Goal: Transaction & Acquisition: Purchase product/service

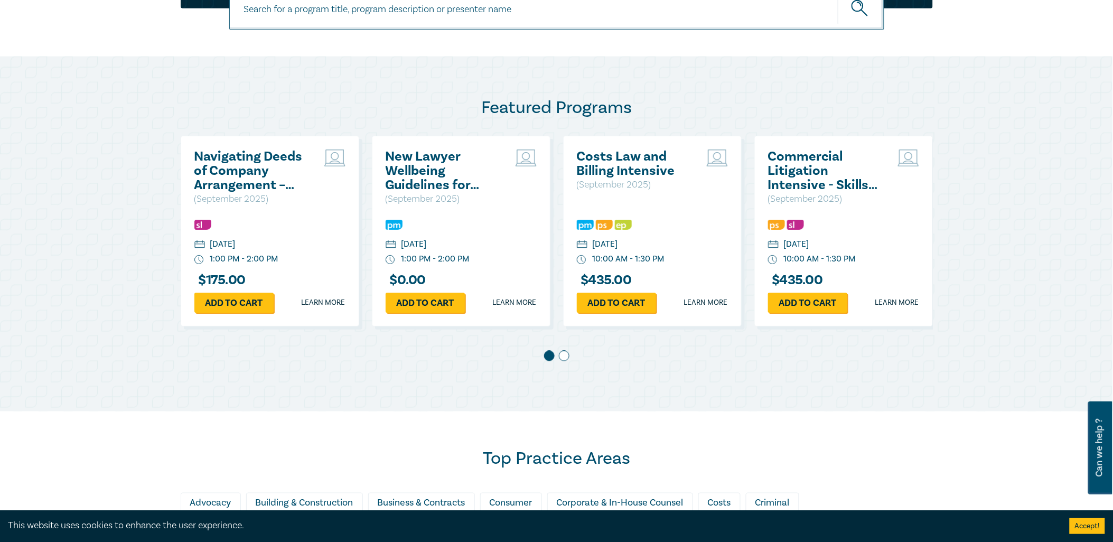
scroll to position [469, 0]
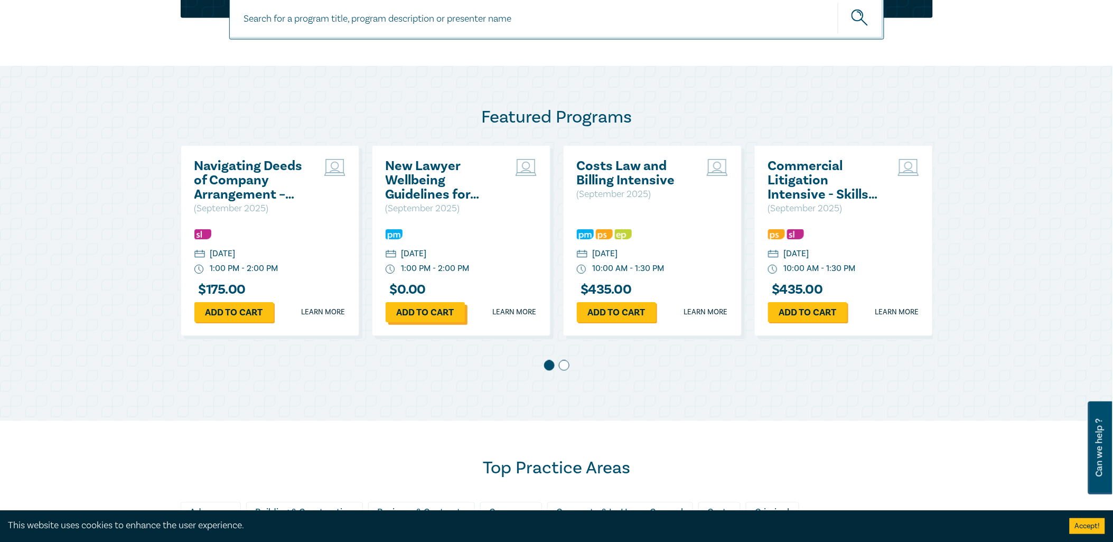
click at [416, 312] on link "Add to cart" at bounding box center [424, 312] width 79 height 20
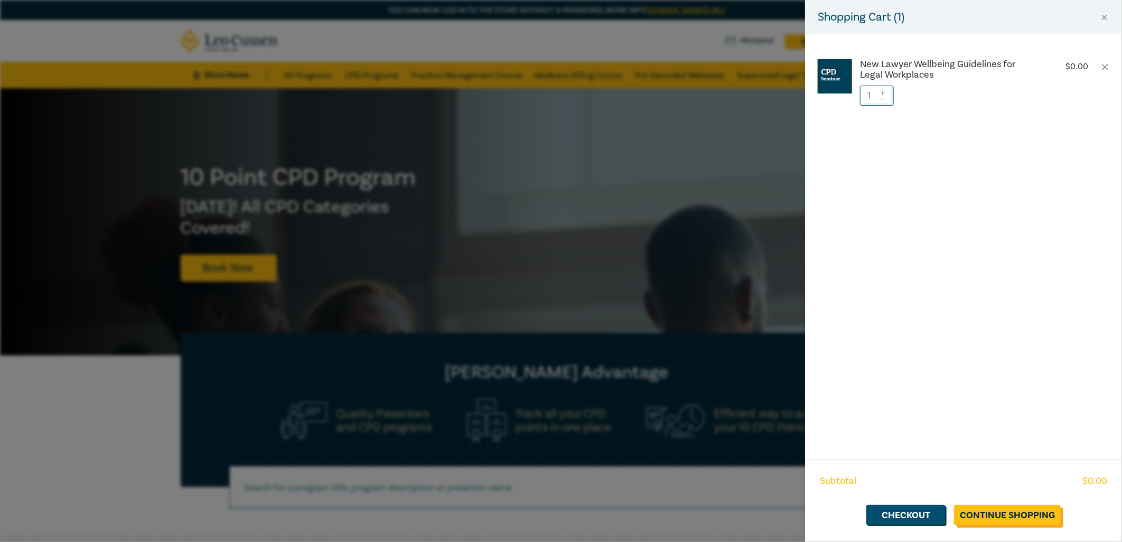
click at [1000, 510] on link "Continue Shopping" at bounding box center [1007, 515] width 107 height 20
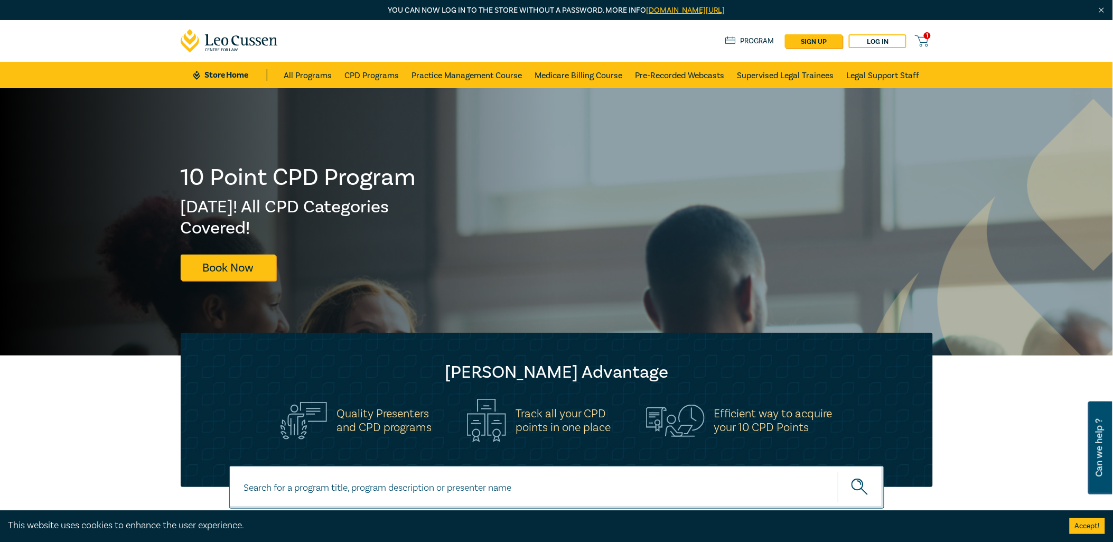
click at [930, 35] on span "1" at bounding box center [927, 35] width 7 height 7
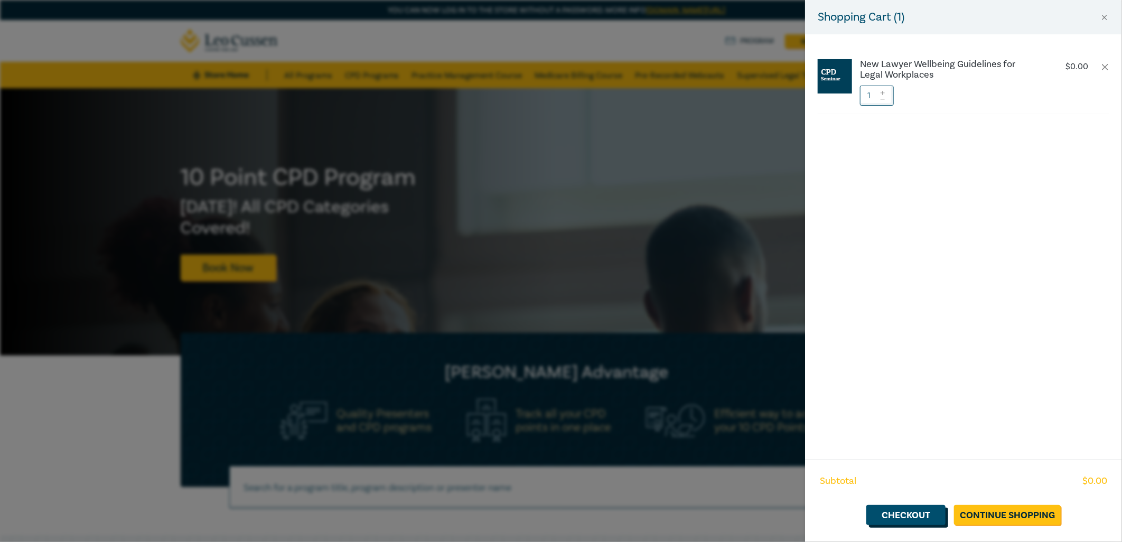
click at [902, 507] on link "Checkout" at bounding box center [905, 515] width 79 height 20
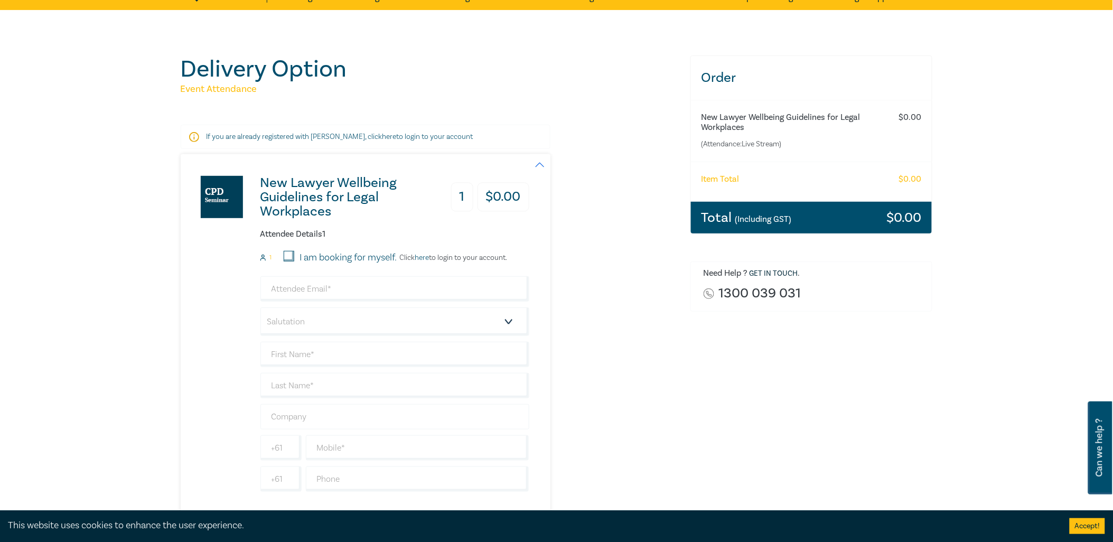
scroll to position [176, 0]
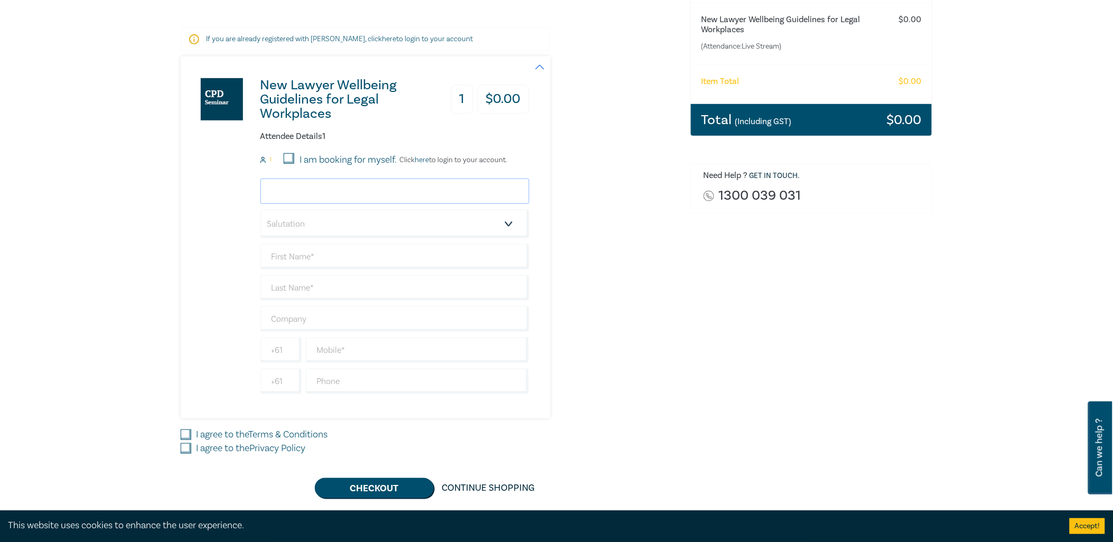
click at [334, 186] on input "email" at bounding box center [394, 190] width 269 height 25
click at [635, 235] on div "New Lawyer Wellbeing Guidelines for Legal Workplaces 1 $ 0.00 Attendee Details …" at bounding box center [429, 238] width 497 height 362
click at [339, 184] on input "email" at bounding box center [394, 190] width 269 height 25
type input "solicitor@purcellpartners.com.au"
type input "Purcell"
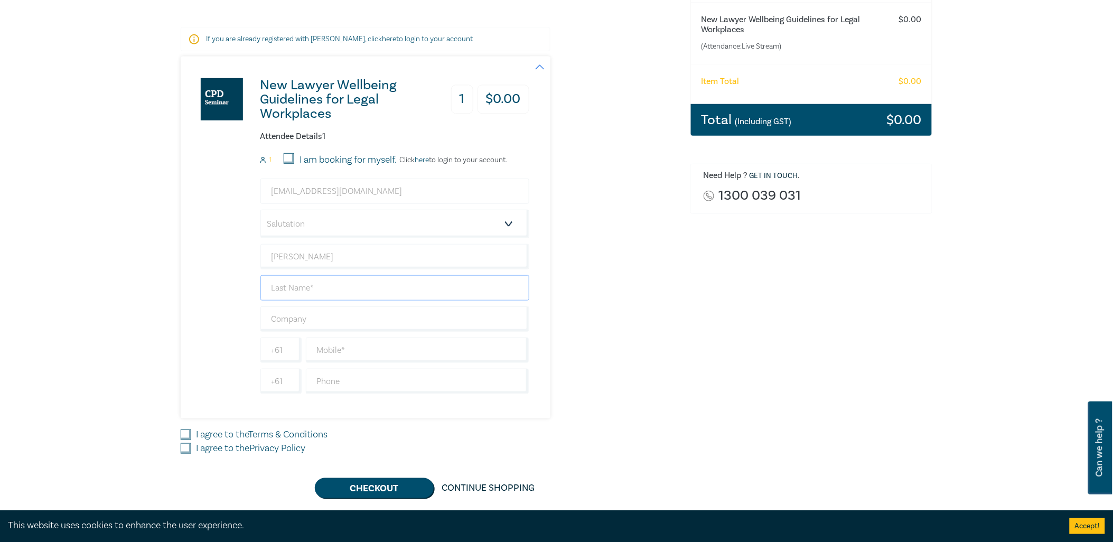
type input "Partners"
type input "Purcell Partners"
drag, startPoint x: 656, startPoint y: 286, endPoint x: 457, endPoint y: 290, distance: 199.1
click at [655, 286] on div "New Lawyer Wellbeing Guidelines for Legal Workplaces 1 $ 0.00 Attendee Details …" at bounding box center [429, 238] width 497 height 362
click at [327, 382] on input "text" at bounding box center [417, 381] width 223 height 25
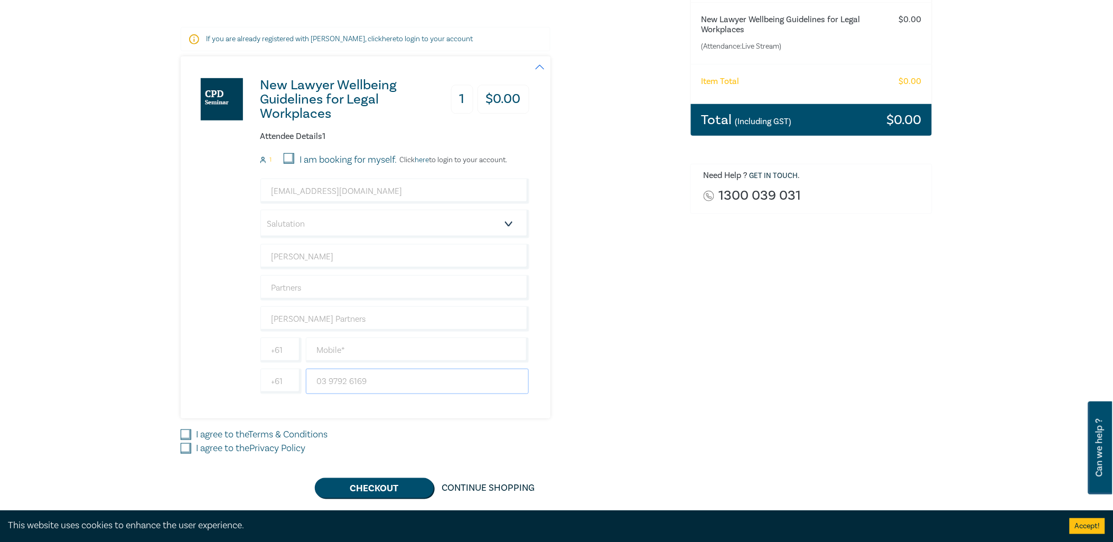
type input "03 9792 6169"
click at [646, 363] on div "New Lawyer Wellbeing Guidelines for Legal Workplaces 1 $ 0.00 Attendee Details …" at bounding box center [429, 238] width 497 height 362
click at [203, 434] on label "I agree to the Terms & Conditions" at bounding box center [261, 435] width 131 height 14
click at [191, 434] on input "I agree to the Terms & Conditions" at bounding box center [186, 434] width 11 height 11
checkbox input "true"
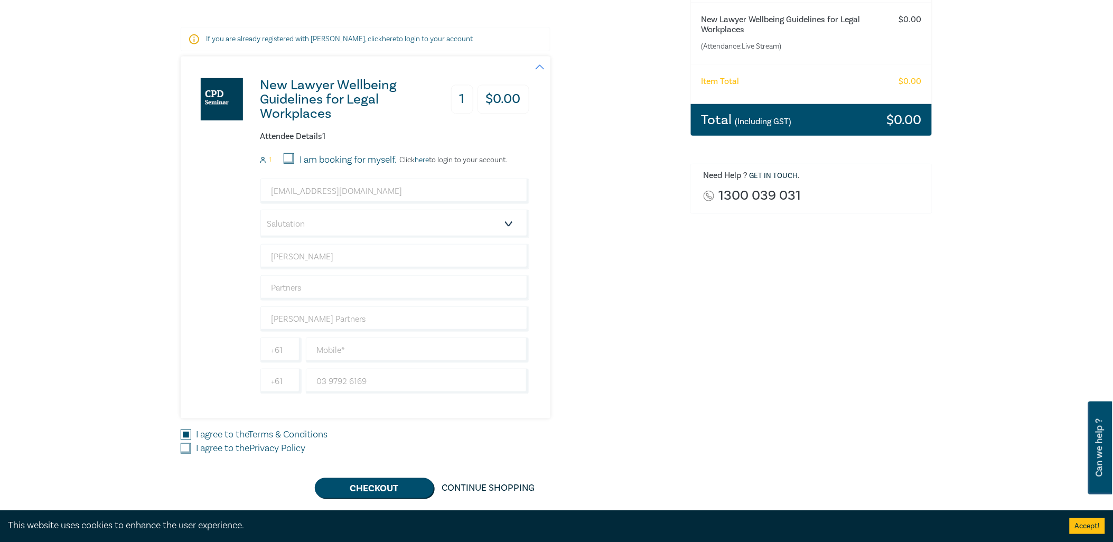
drag, startPoint x: 204, startPoint y: 451, endPoint x: 267, endPoint y: 453, distance: 62.9
click at [204, 451] on label "I agree to the Privacy Policy" at bounding box center [250, 448] width 109 height 14
click at [191, 451] on input "I agree to the Privacy Policy" at bounding box center [186, 448] width 11 height 11
checkbox input "true"
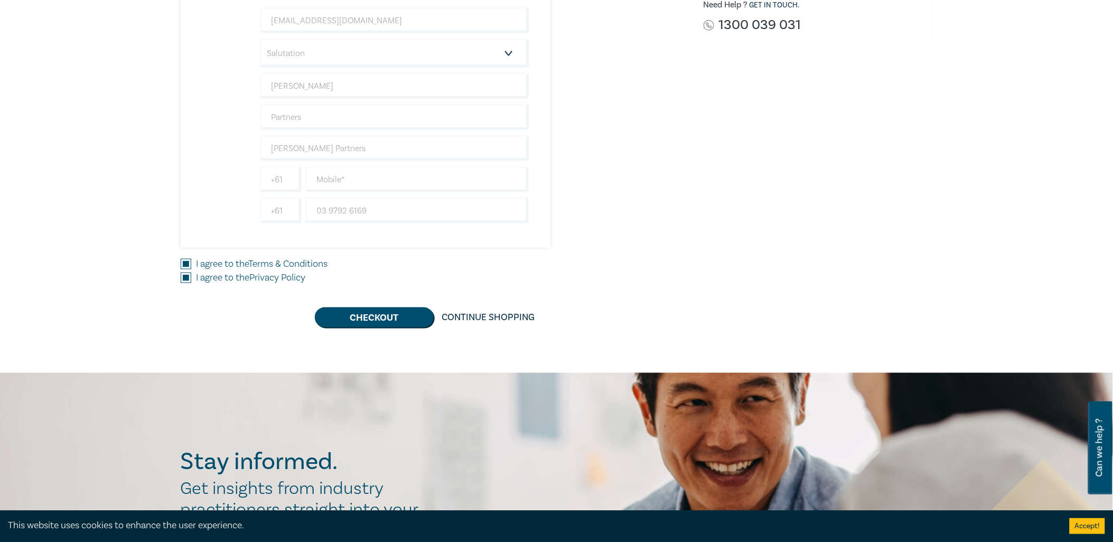
scroll to position [352, 0]
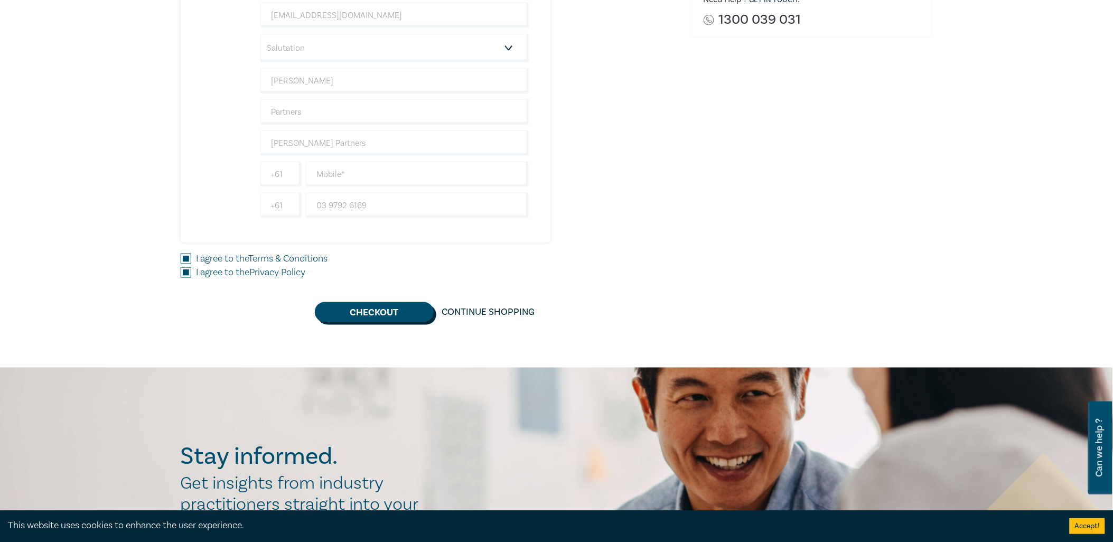
click at [375, 315] on button "Checkout" at bounding box center [374, 312] width 119 height 20
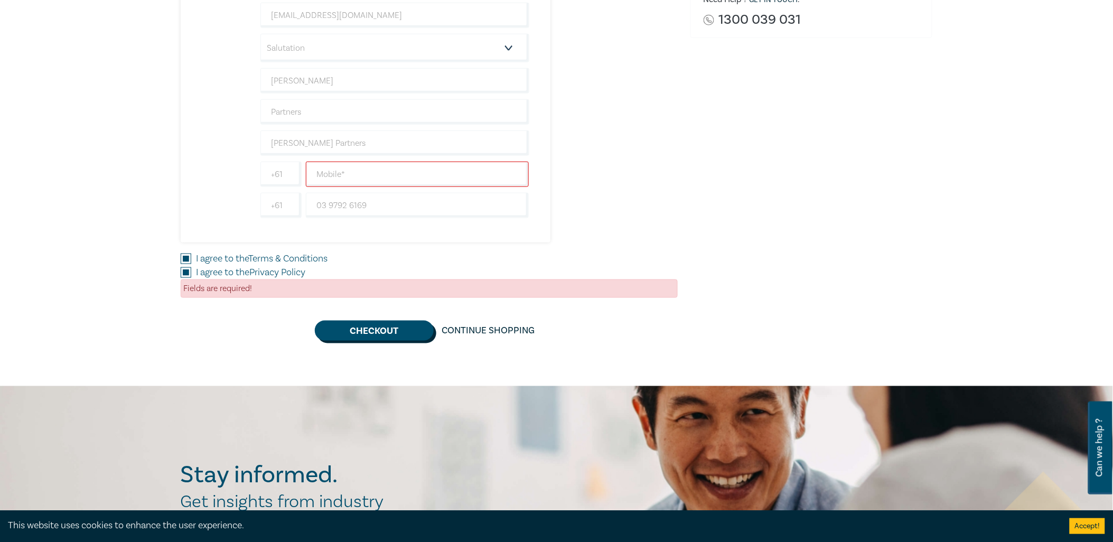
scroll to position [234, 0]
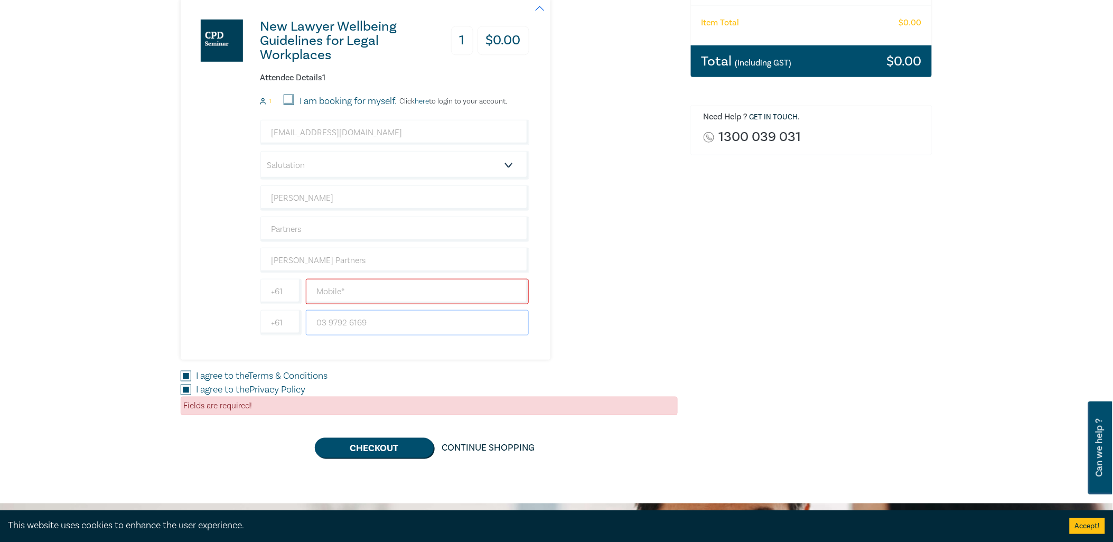
click at [343, 323] on input "03 9792 6169" at bounding box center [417, 322] width 223 height 25
click at [288, 326] on input "+61" at bounding box center [280, 322] width 41 height 25
type input "+6161"
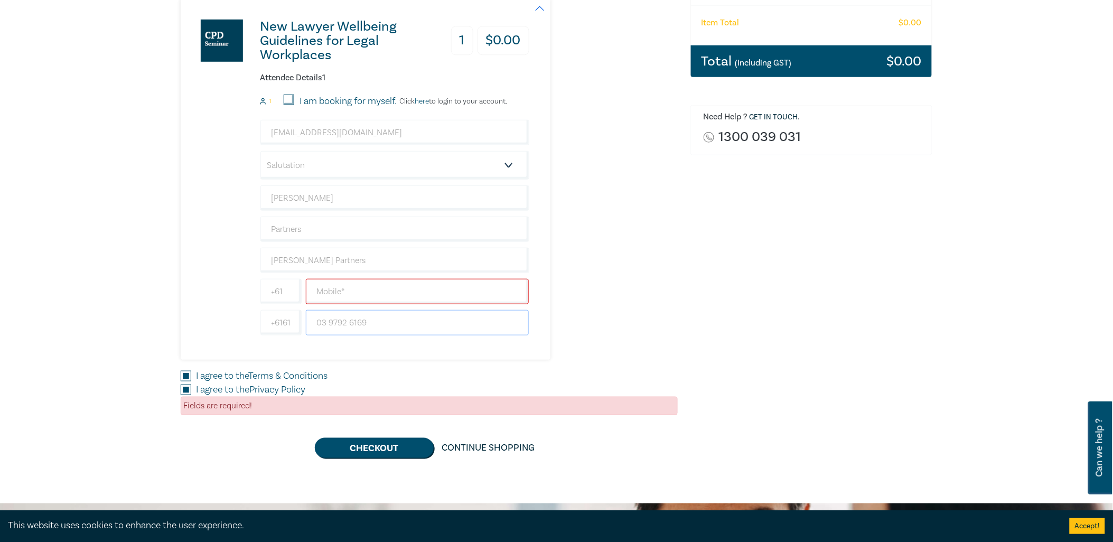
click at [368, 315] on input "03 9792 6169" at bounding box center [417, 322] width 223 height 25
click at [355, 324] on input "03 9792 6169" at bounding box center [417, 322] width 223 height 25
click at [330, 328] on input "03 9792 6169" at bounding box center [417, 322] width 223 height 25
type input "03 039792 6169"
click at [296, 323] on input "+6161" at bounding box center [280, 322] width 41 height 25
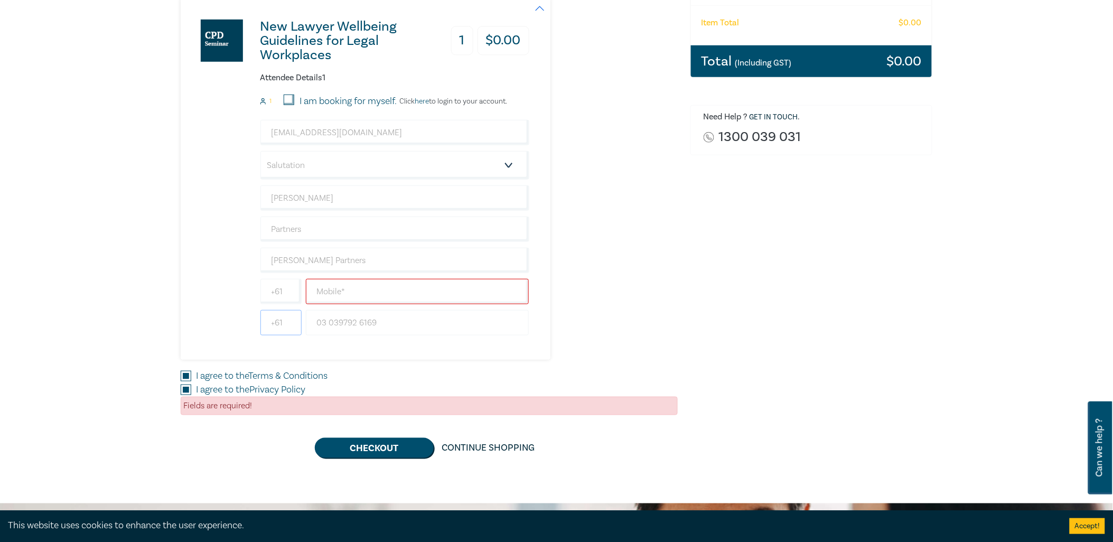
type input "+61"
drag, startPoint x: 392, startPoint y: 319, endPoint x: 242, endPoint y: 336, distance: 151.4
click at [242, 335] on div "New Lawyer Wellbeing Guidelines for Legal Workplaces 1 $ 0.00 Attendee Details …" at bounding box center [355, 179] width 349 height 362
drag, startPoint x: 594, startPoint y: 241, endPoint x: 600, endPoint y: 257, distance: 17.6
click at [595, 242] on div "New Lawyer Wellbeing Guidelines for Legal Workplaces 1 $ 0.00 Attendee Details …" at bounding box center [429, 179] width 497 height 362
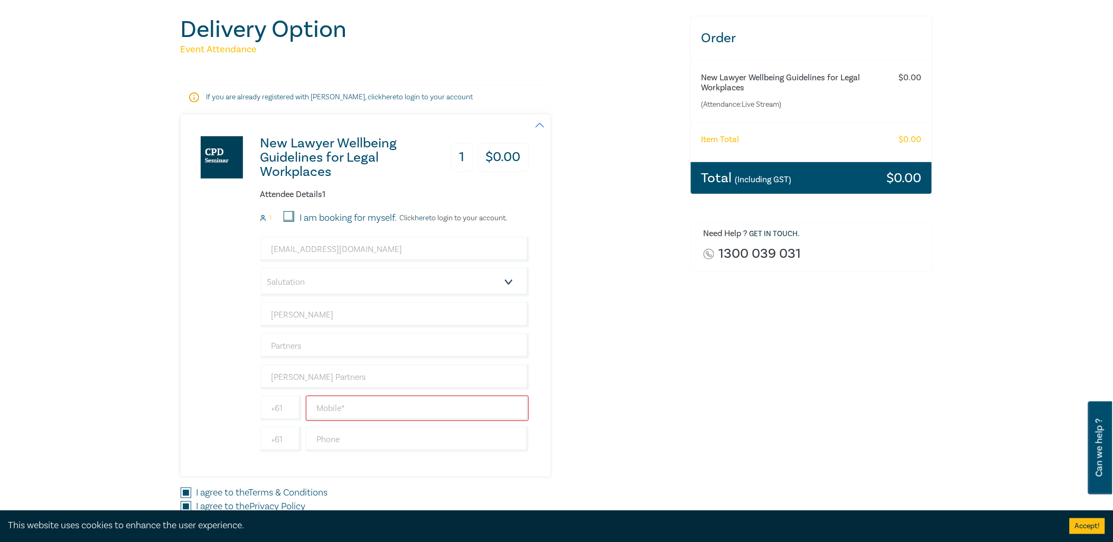
scroll to position [117, 0]
click at [288, 409] on input "+61" at bounding box center [280, 408] width 41 height 25
type input "+6161"
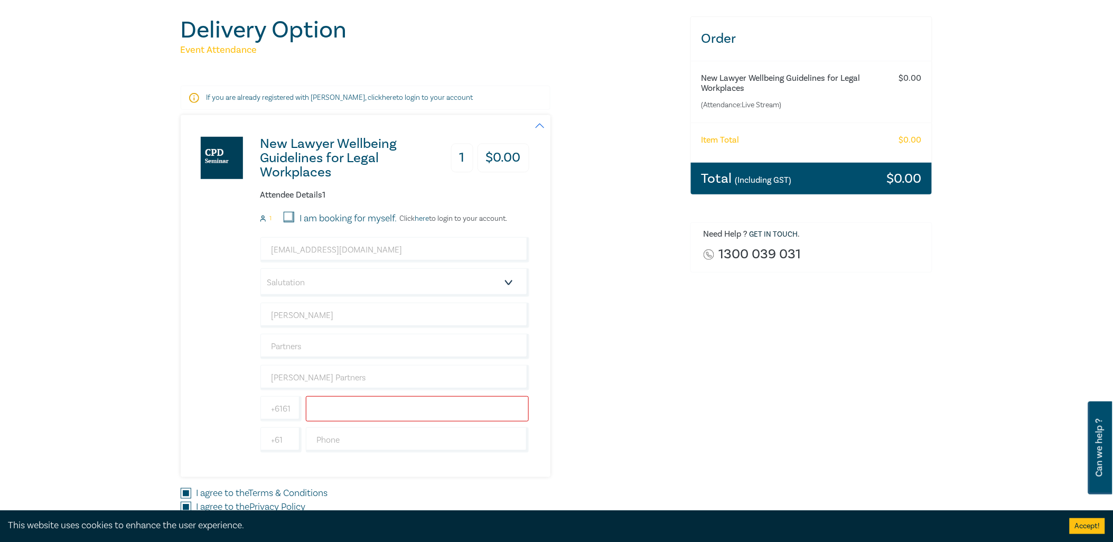
click at [354, 409] on input "text" at bounding box center [417, 408] width 223 height 25
type input "400414440"
click at [650, 326] on div "New Lawyer Wellbeing Guidelines for Legal Workplaces 1 $ 0.00 Attendee Details …" at bounding box center [429, 296] width 497 height 362
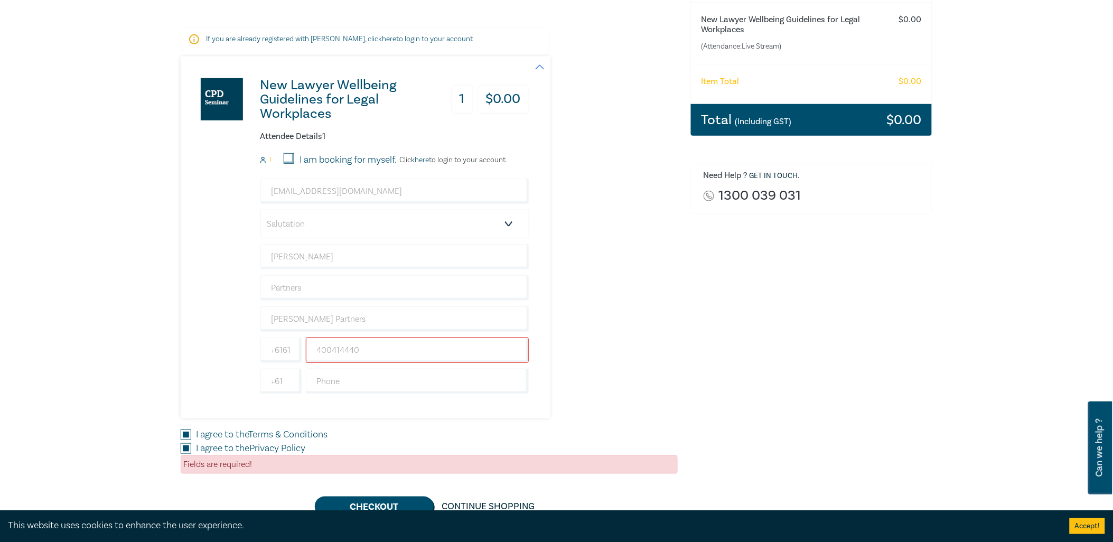
scroll to position [234, 0]
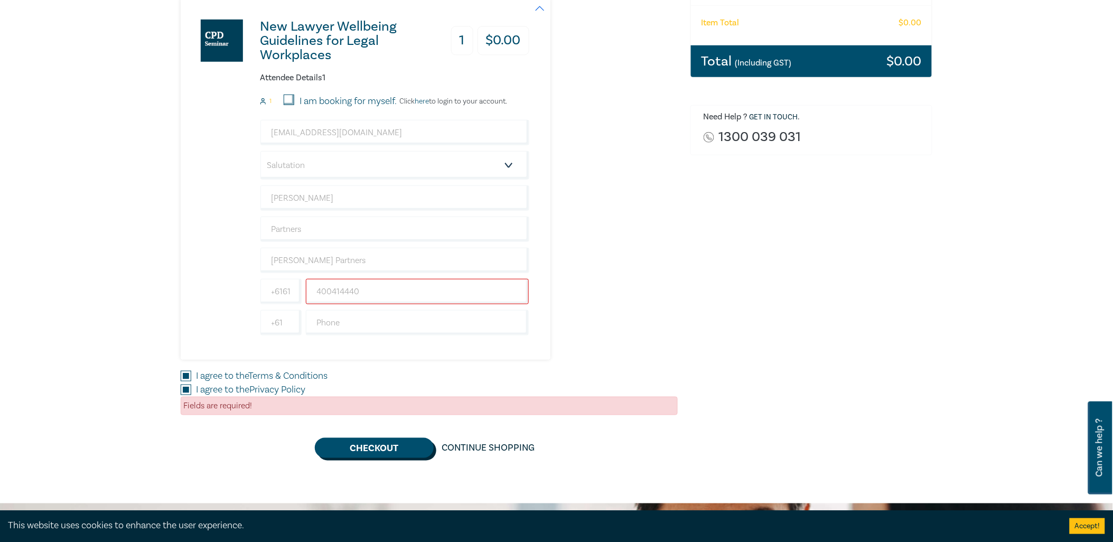
click at [378, 450] on button "Checkout" at bounding box center [374, 448] width 119 height 20
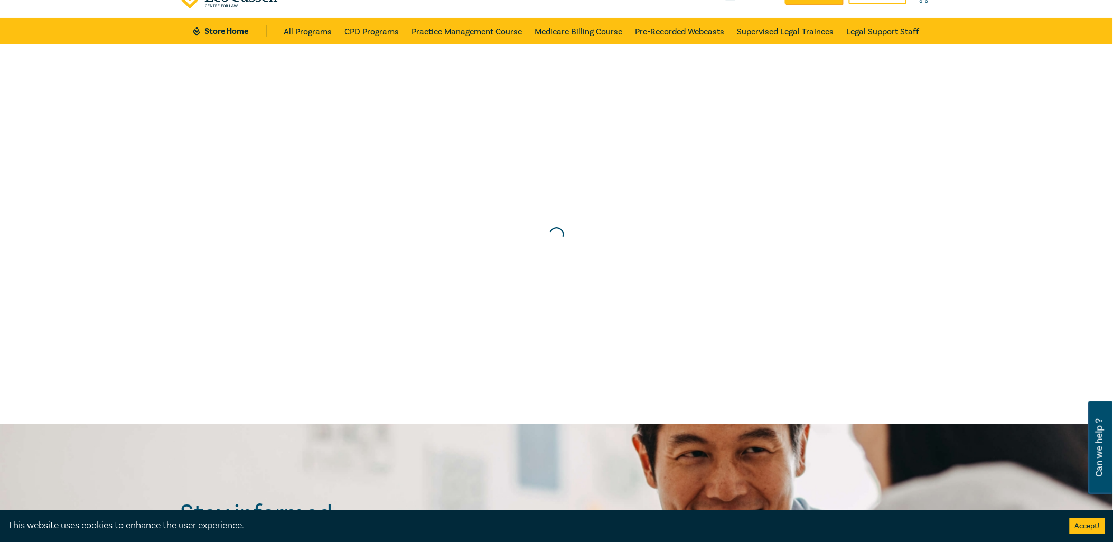
scroll to position [0, 0]
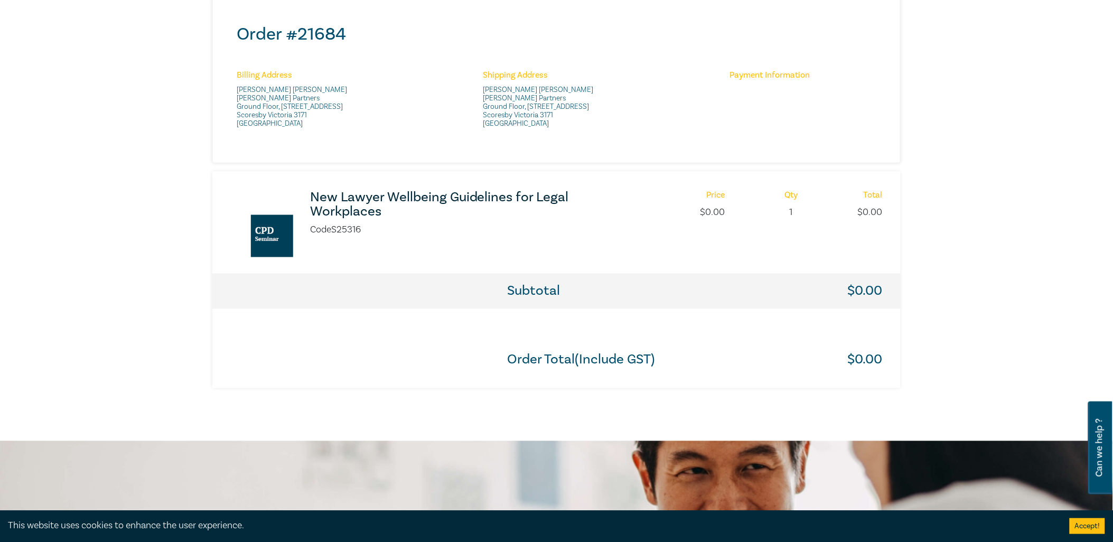
scroll to position [587, 0]
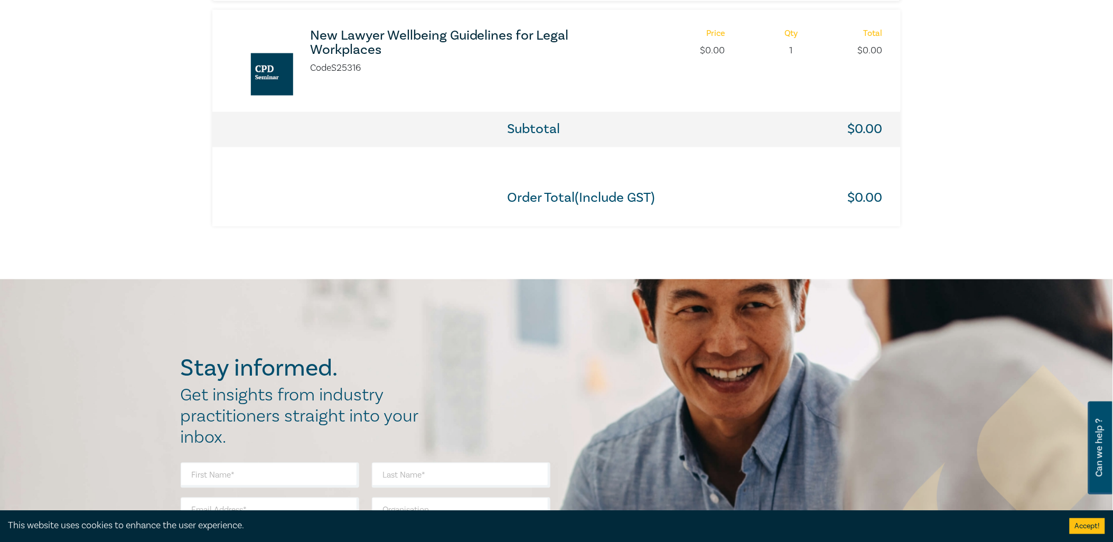
click at [384, 46] on h3 "New Lawyer Wellbeing Guidelines for Legal Workplaces" at bounding box center [450, 43] width 280 height 29
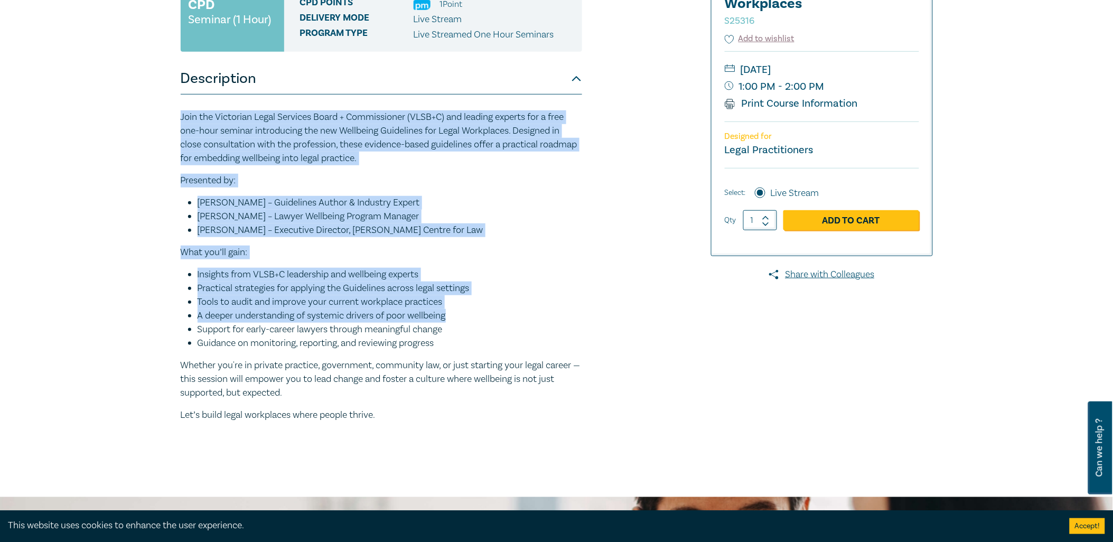
scroll to position [234, 0]
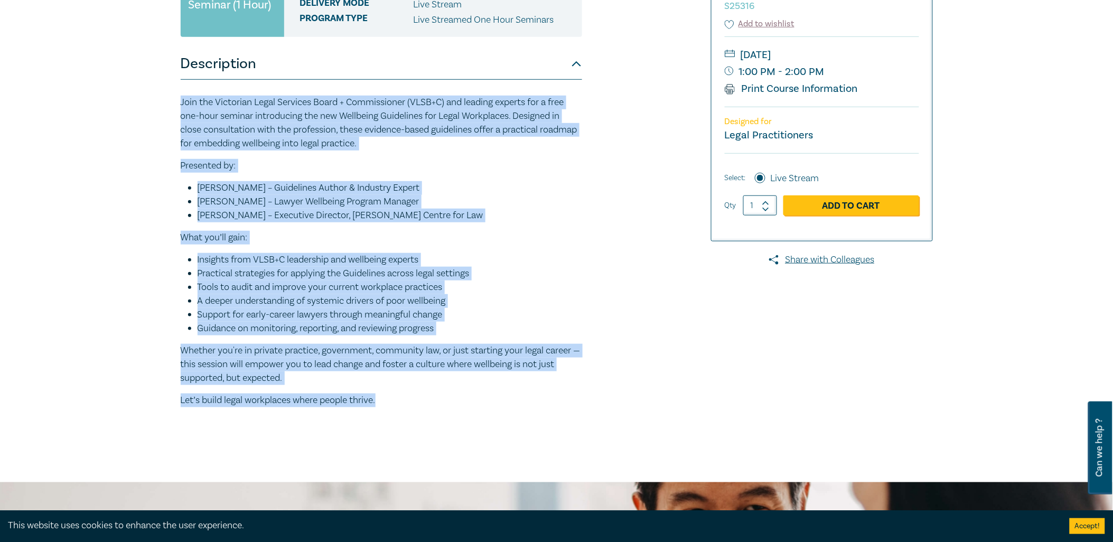
drag, startPoint x: 178, startPoint y: 222, endPoint x: 403, endPoint y: 397, distance: 284.6
click at [403, 397] on div "New Lawyer Wellbeing Guidelines for Legal Workplaces S25316 CPD Seminar (1 Hour…" at bounding box center [429, 168] width 510 height 528
copy div "Join the Victorian Legal Services Board + Commissioner (VLSB+C) and leading exp…"
drag, startPoint x: 209, startPoint y: 77, endPoint x: 191, endPoint y: 64, distance: 21.7
click at [209, 77] on button "Description" at bounding box center [381, 64] width 401 height 32
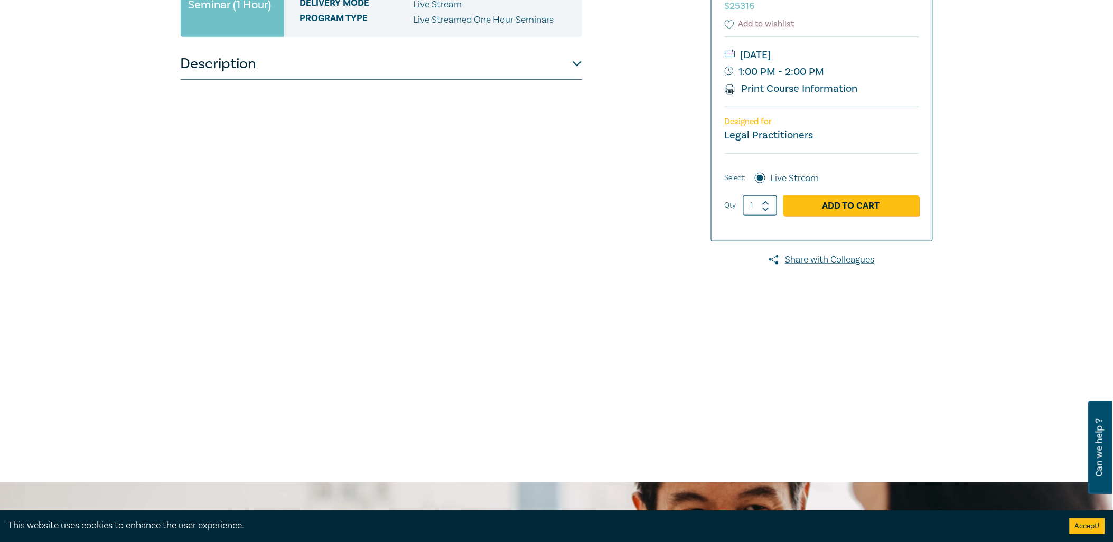
click at [260, 79] on div "New Lawyer Wellbeing Guidelines for Legal Workplaces S25316 CPD Seminar (1 Hour…" at bounding box center [381, 168] width 401 height 528
click at [260, 74] on button "Description" at bounding box center [381, 64] width 401 height 32
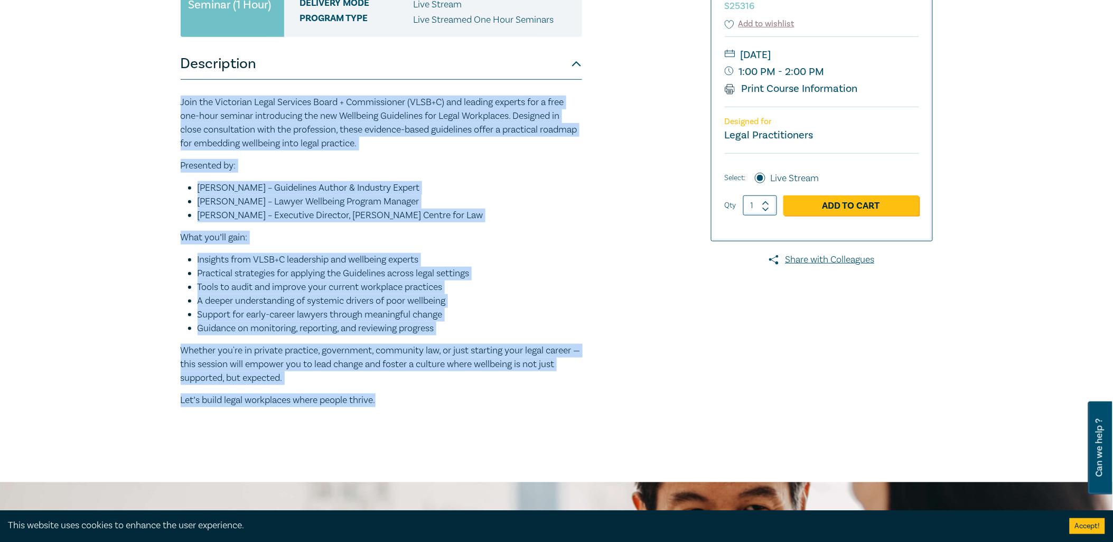
drag, startPoint x: 182, startPoint y: 101, endPoint x: 397, endPoint y: 409, distance: 375.8
click at [397, 409] on div "Join the Victorian Legal Services Board + Commissioner (VLSB+C) and leading exp…" at bounding box center [381, 256] width 401 height 352
drag, startPoint x: 396, startPoint y: 407, endPoint x: 314, endPoint y: 286, distance: 146.0
copy div "Join the Victorian Legal Services Board + Commissioner (VLSB+C) and leading exp…"
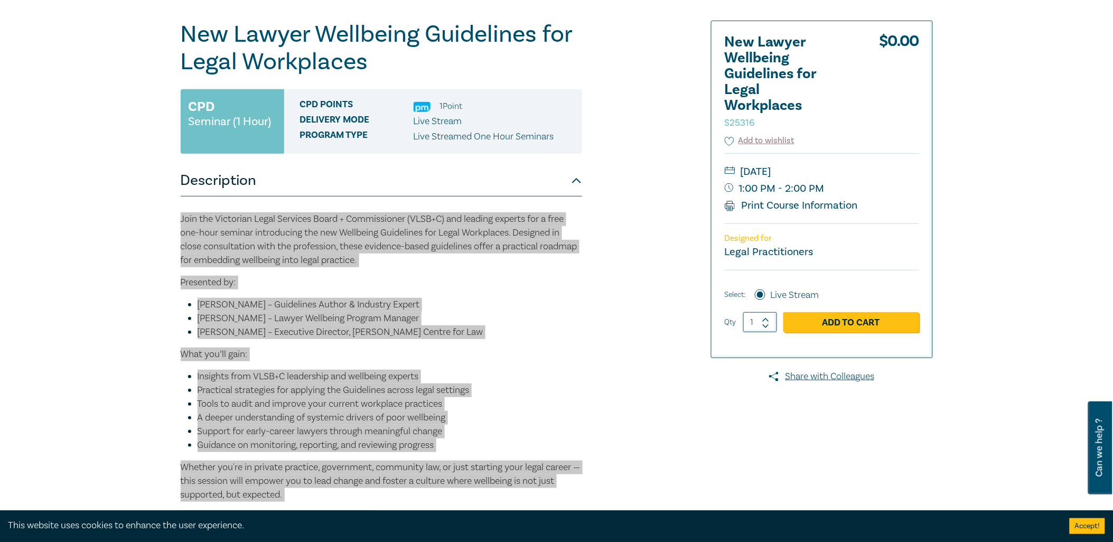
scroll to position [117, 0]
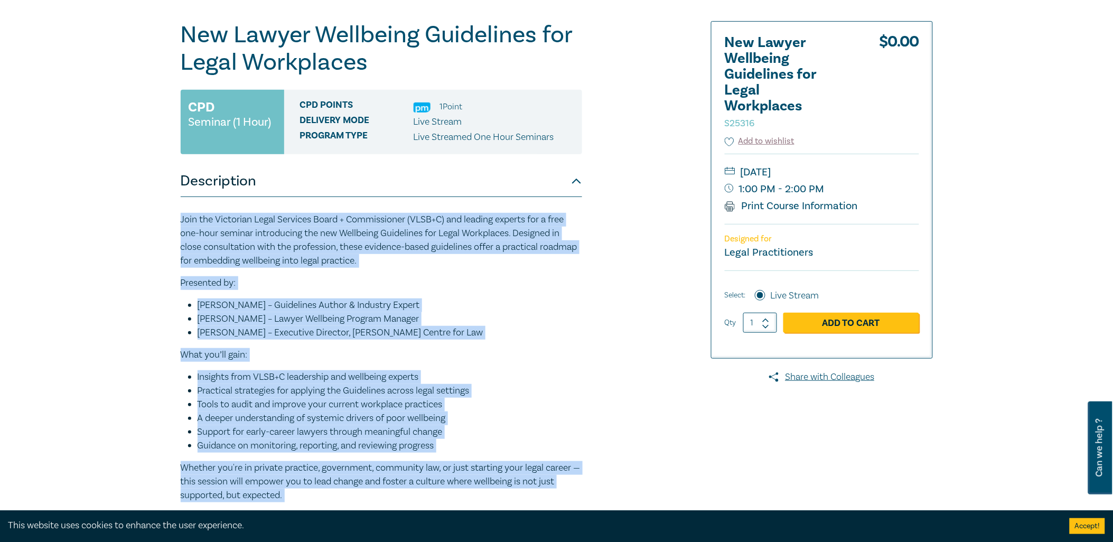
click at [620, 340] on div "New Lawyer Wellbeing Guidelines for Legal Workplaces S25316 CPD Seminar (1 Hour…" at bounding box center [429, 285] width 510 height 528
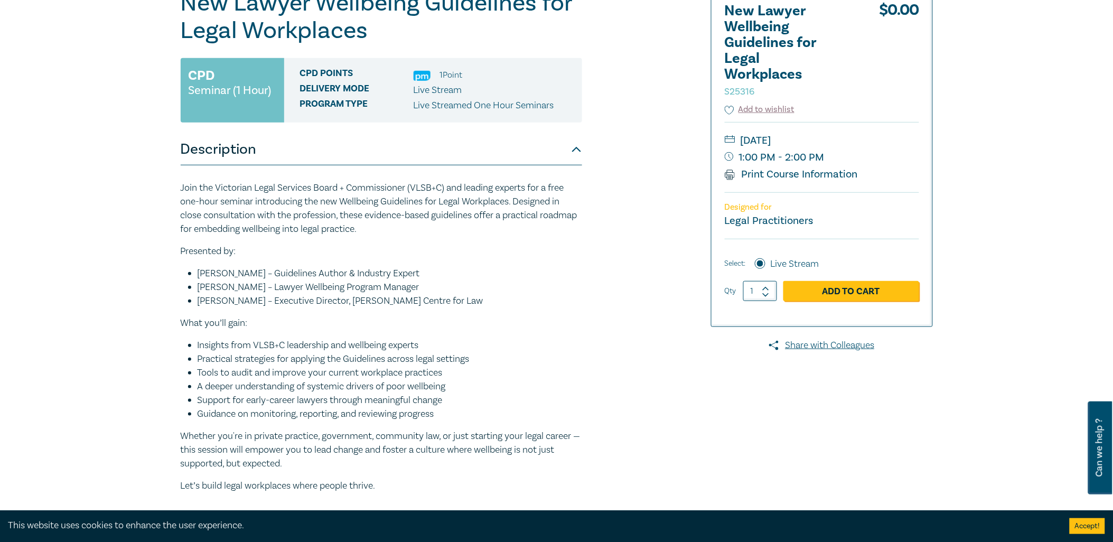
scroll to position [176, 0]
